Goal: Check status: Check status

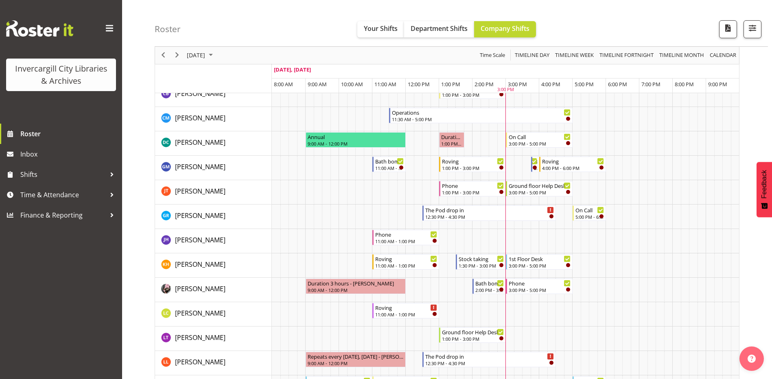
scroll to position [81, 0]
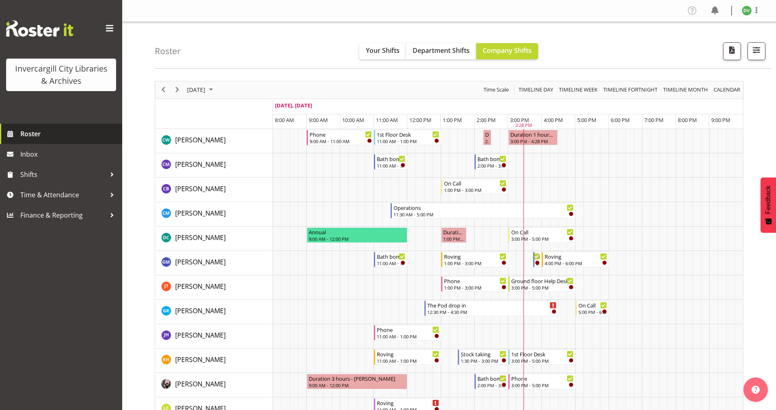
click at [53, 137] on span "Roster" at bounding box center [69, 134] width 98 height 12
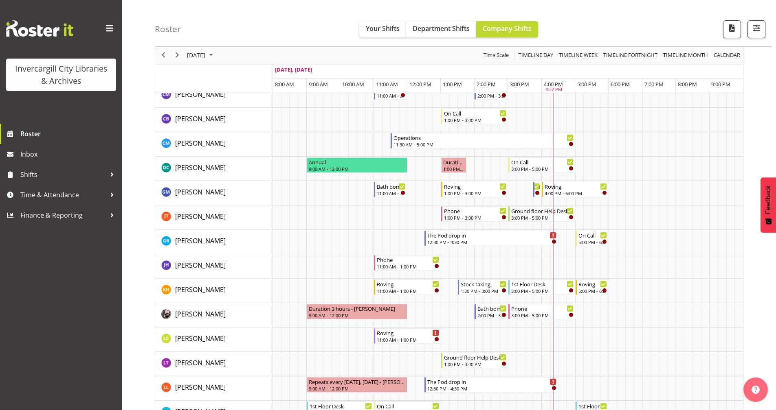
scroll to position [81, 0]
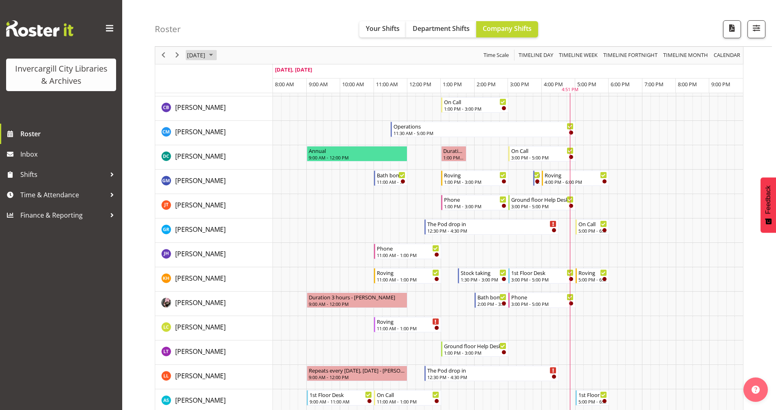
click at [216, 53] on span "October 2025" at bounding box center [211, 55] width 10 height 10
click at [259, 100] on span "3" at bounding box center [260, 104] width 12 height 12
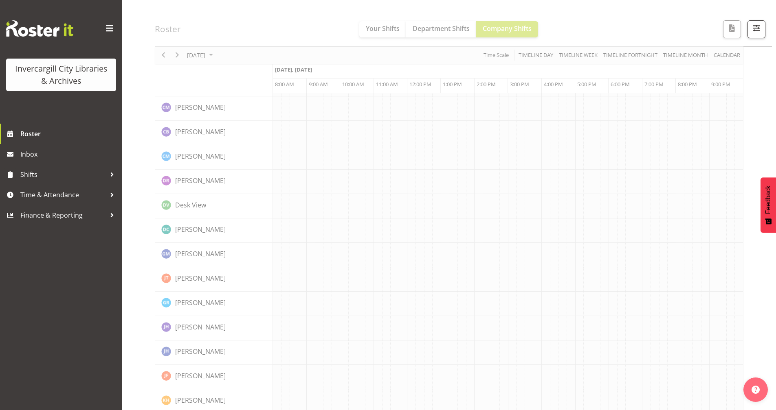
scroll to position [0, 0]
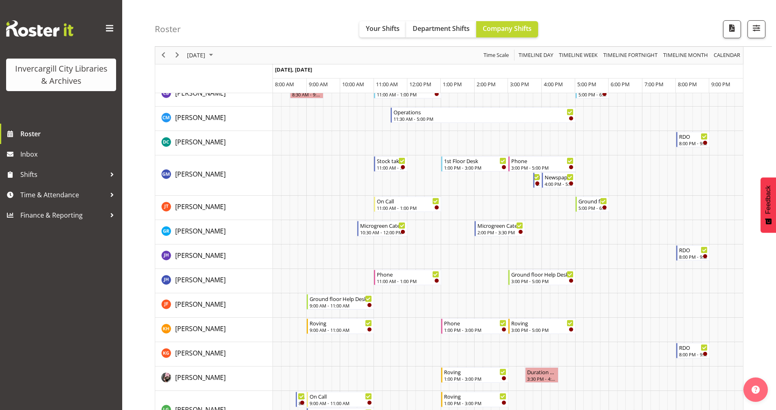
scroll to position [122, 0]
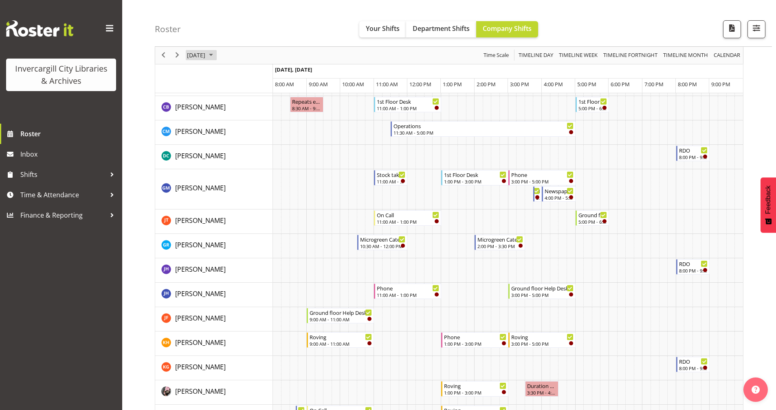
click at [206, 57] on span "October 3, 2025" at bounding box center [196, 55] width 20 height 10
click at [242, 104] on span "2" at bounding box center [247, 104] width 12 height 12
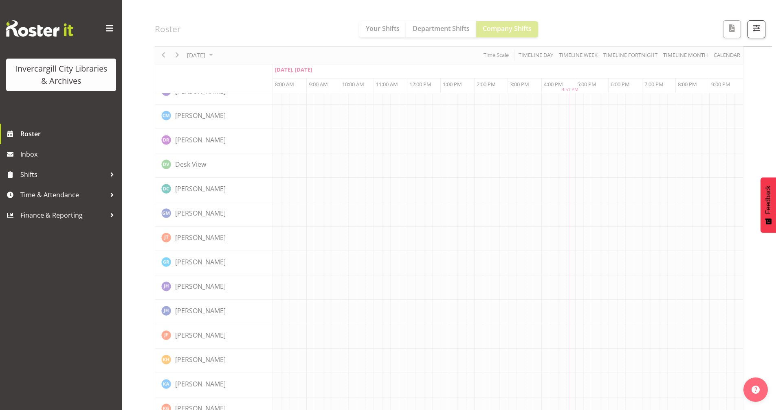
scroll to position [0, 0]
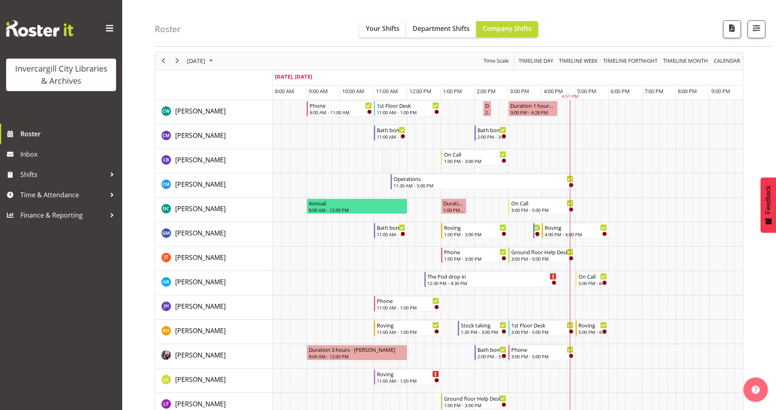
scroll to position [81, 0]
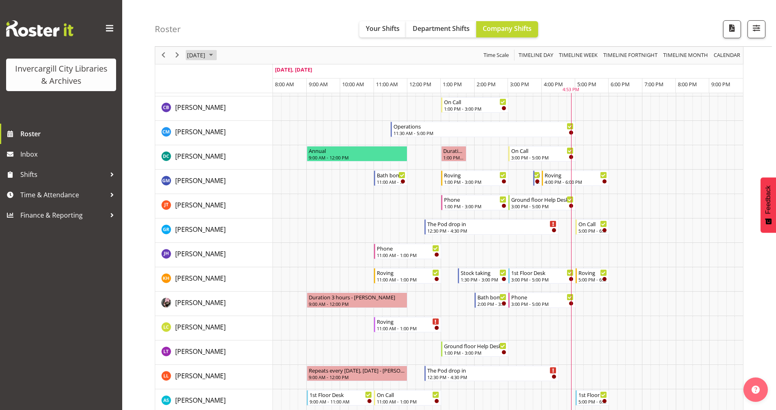
click at [216, 57] on span "October 2025" at bounding box center [211, 55] width 10 height 10
click at [259, 120] on span "10" at bounding box center [260, 118] width 12 height 12
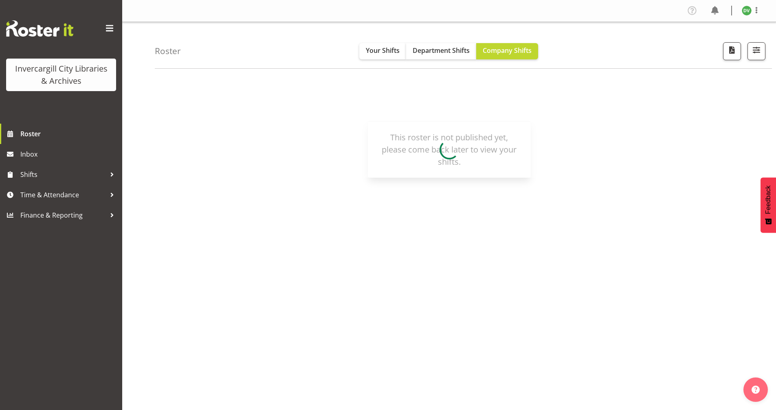
scroll to position [0, 0]
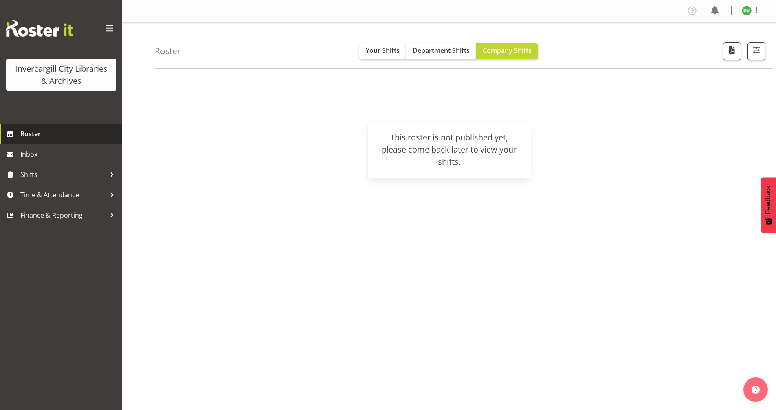
click at [86, 134] on span "Roster" at bounding box center [69, 134] width 98 height 12
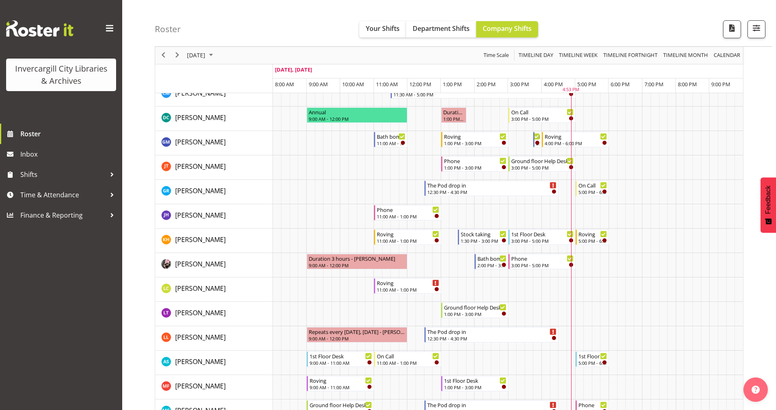
scroll to position [122, 0]
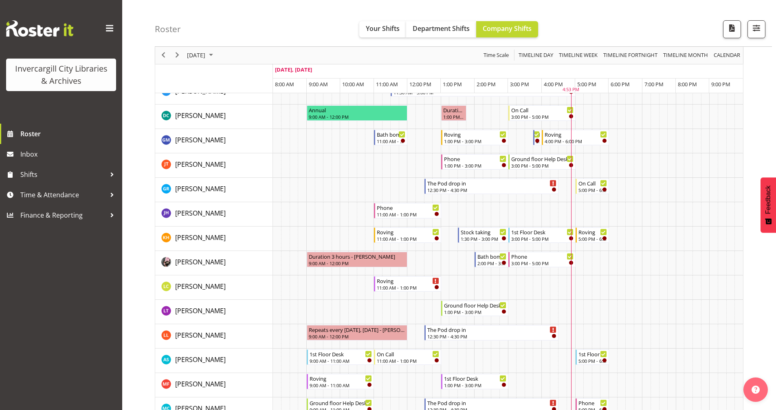
click at [218, 55] on div "[DATE]" at bounding box center [201, 55] width 34 height 17
click at [245, 121] on span "9" at bounding box center [247, 118] width 12 height 12
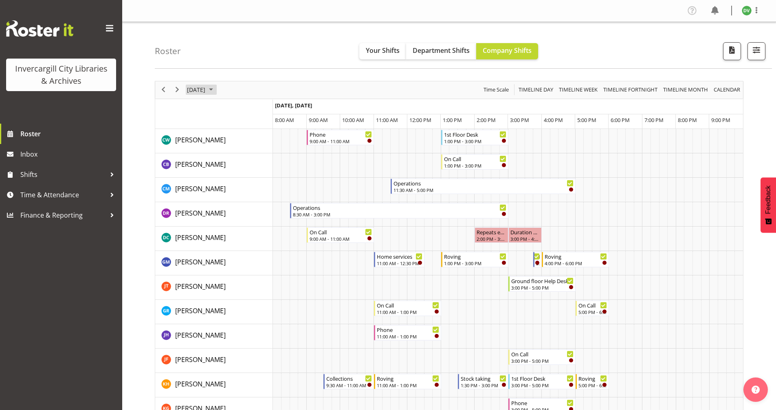
click at [216, 92] on span "October 2025" at bounding box center [211, 90] width 10 height 10
click at [257, 151] on span "10" at bounding box center [260, 152] width 12 height 12
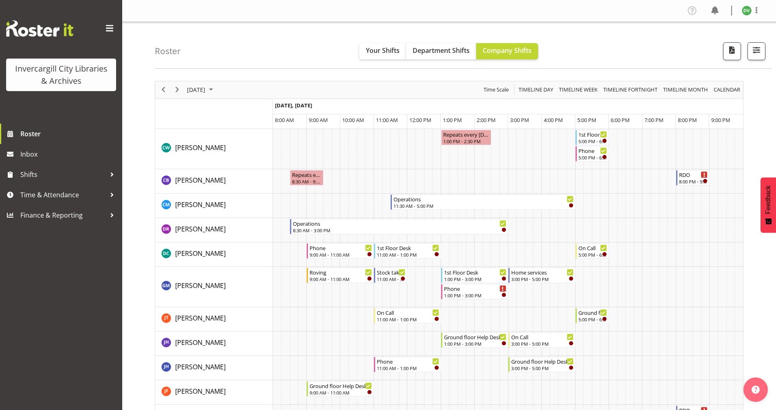
click at [218, 95] on div "[DATE]" at bounding box center [201, 89] width 34 height 17
click at [246, 138] on span "2" at bounding box center [247, 138] width 12 height 12
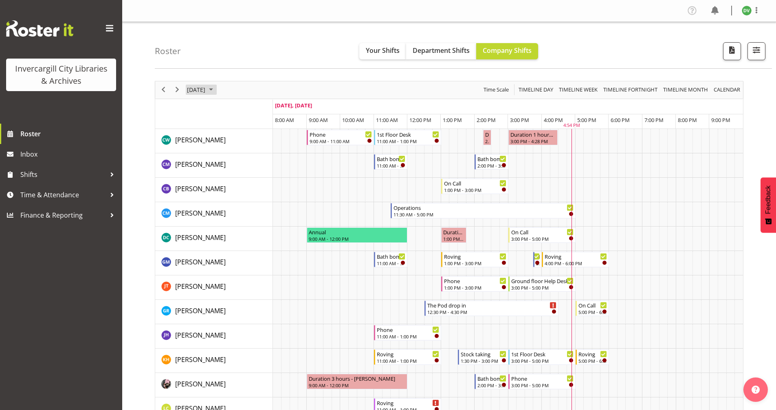
click at [216, 90] on span "October 2025" at bounding box center [211, 90] width 10 height 10
click at [208, 154] on span "6" at bounding box center [208, 152] width 12 height 12
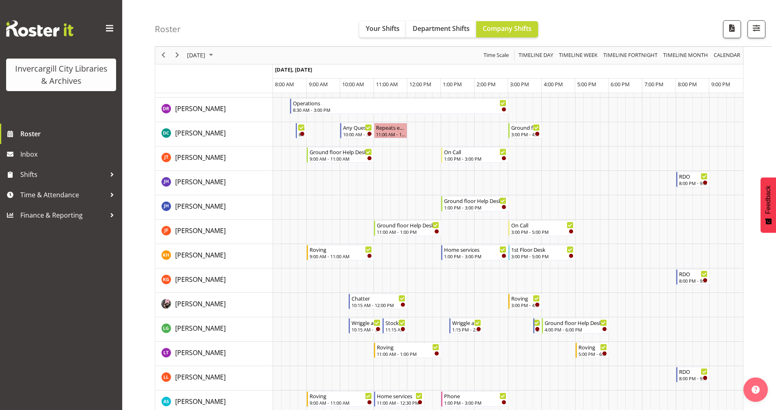
scroll to position [122, 0]
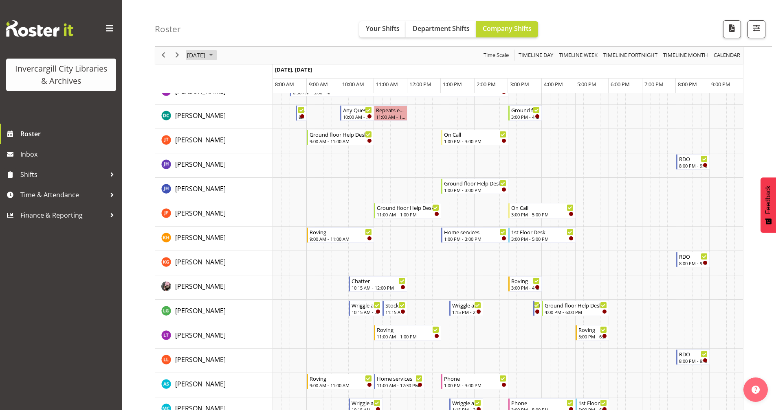
click at [216, 59] on span "October 2025" at bounding box center [211, 55] width 10 height 10
click at [221, 118] on span "7" at bounding box center [221, 118] width 12 height 12
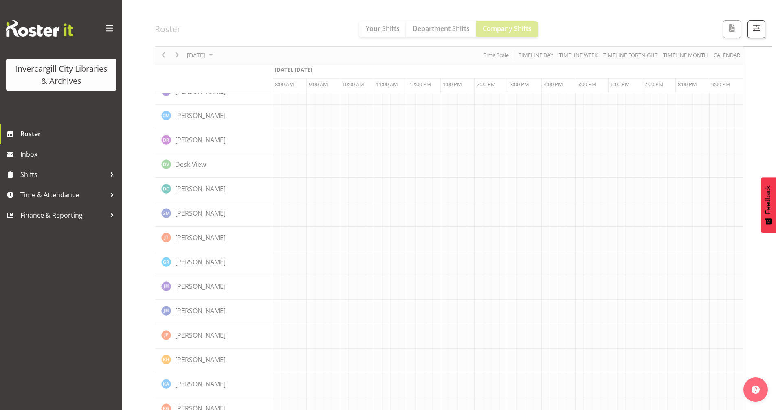
scroll to position [0, 0]
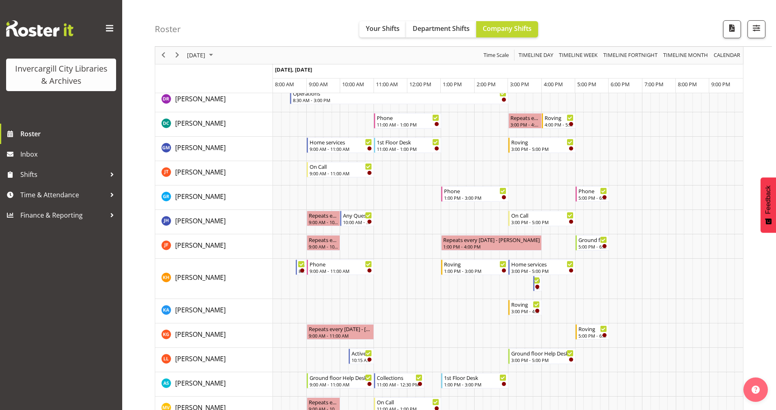
scroll to position [163, 0]
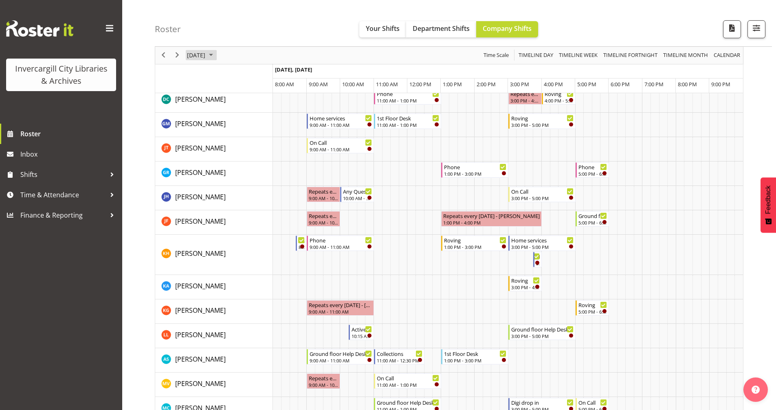
click at [216, 53] on span "October 2025" at bounding box center [211, 55] width 10 height 10
click at [231, 117] on span "8" at bounding box center [234, 118] width 12 height 12
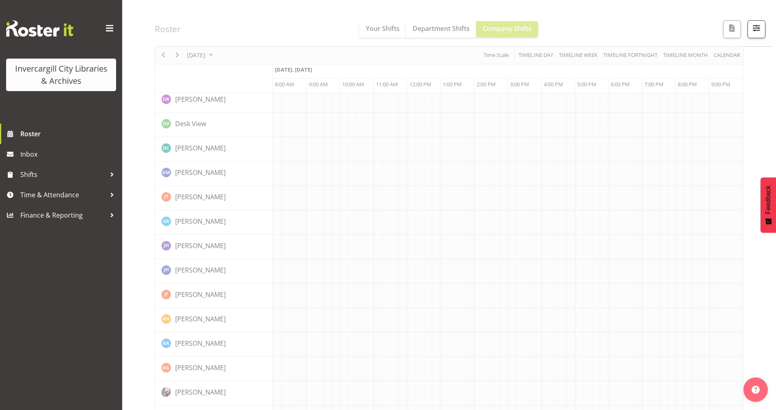
scroll to position [0, 0]
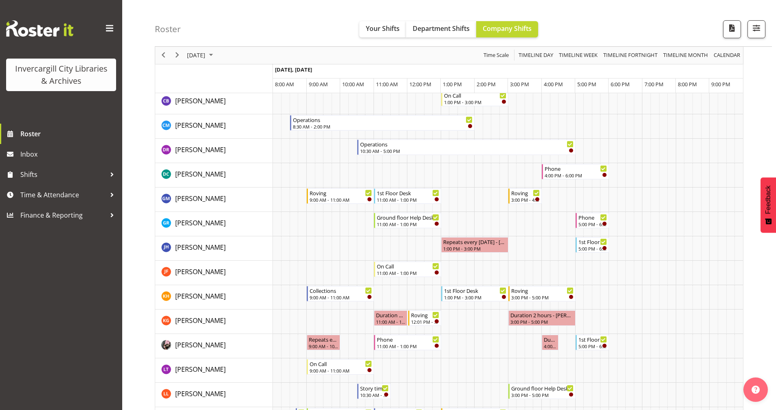
scroll to position [122, 0]
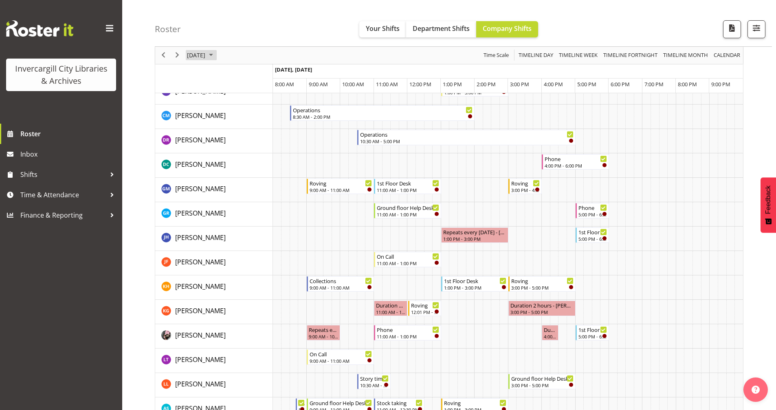
click at [206, 55] on span "[DATE]" at bounding box center [196, 55] width 20 height 10
click at [246, 116] on span "9" at bounding box center [247, 118] width 12 height 12
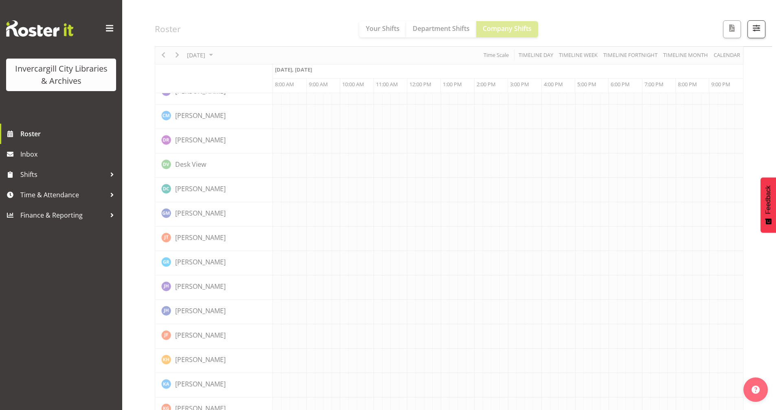
scroll to position [0, 0]
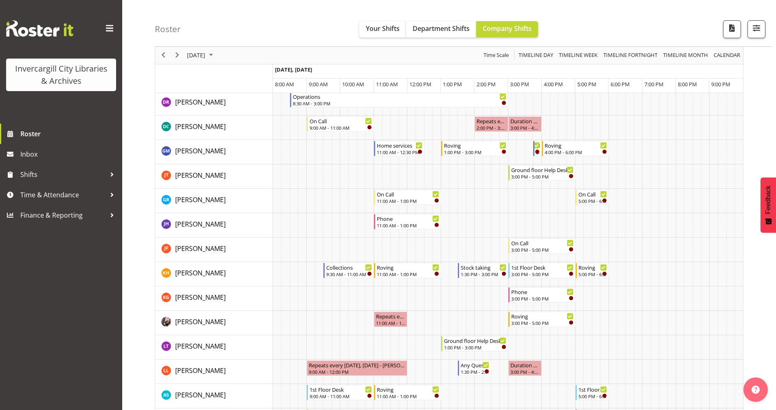
scroll to position [122, 0]
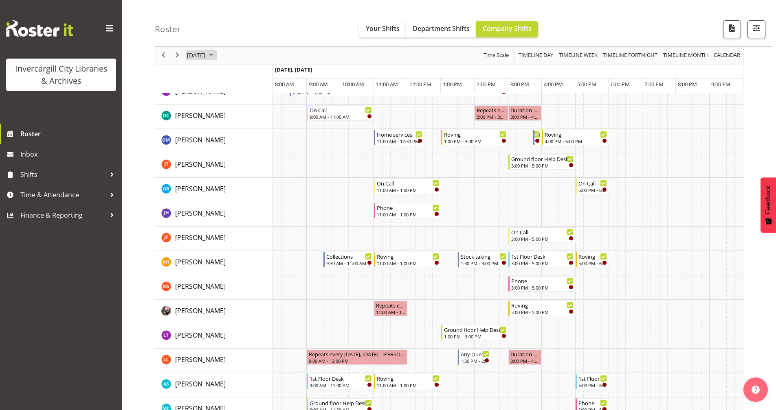
click at [216, 55] on span "October 2025" at bounding box center [211, 55] width 10 height 10
click at [255, 121] on span "10" at bounding box center [260, 118] width 12 height 12
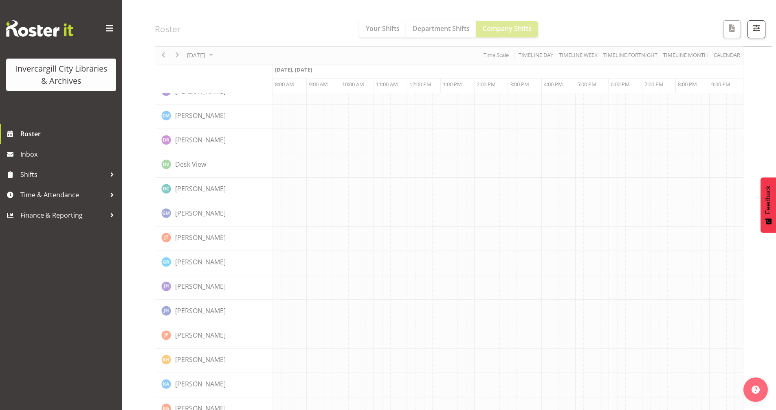
scroll to position [0, 0]
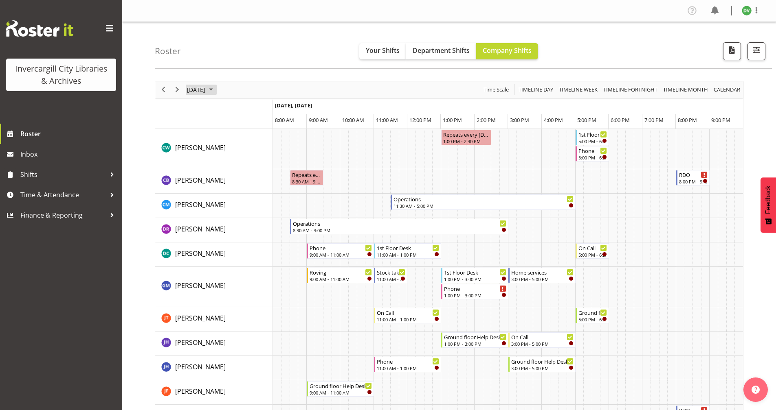
click at [216, 90] on span "October 2025" at bounding box center [211, 90] width 10 height 10
click at [272, 156] on span "11" at bounding box center [273, 152] width 12 height 12
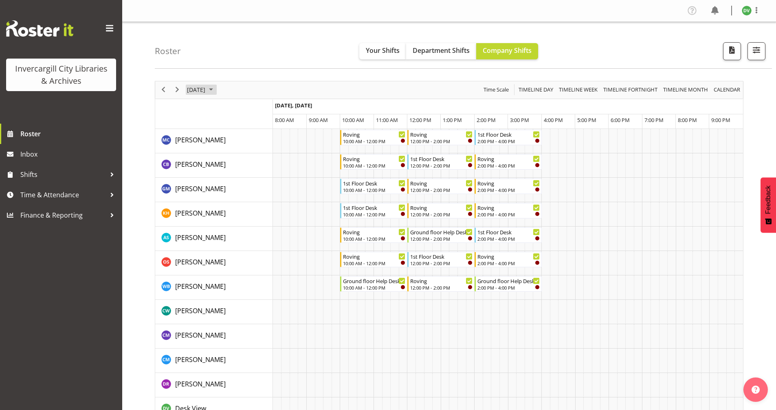
click at [216, 88] on span "October 2025" at bounding box center [211, 90] width 10 height 10
click at [201, 163] on span "12" at bounding box center [195, 166] width 12 height 12
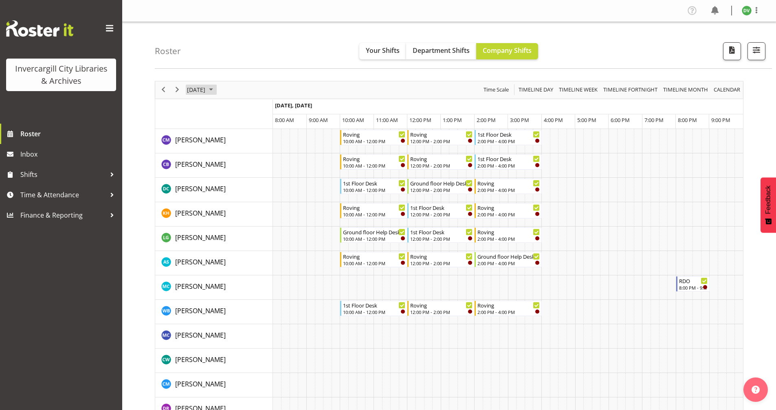
click at [206, 90] on span "[DATE]" at bounding box center [196, 90] width 20 height 10
click at [246, 137] on span "2" at bounding box center [247, 138] width 12 height 12
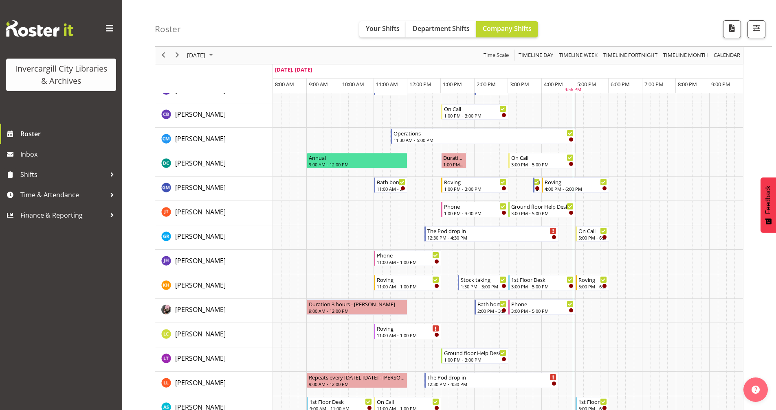
scroll to position [81, 0]
